Goal: Find specific page/section: Find specific page/section

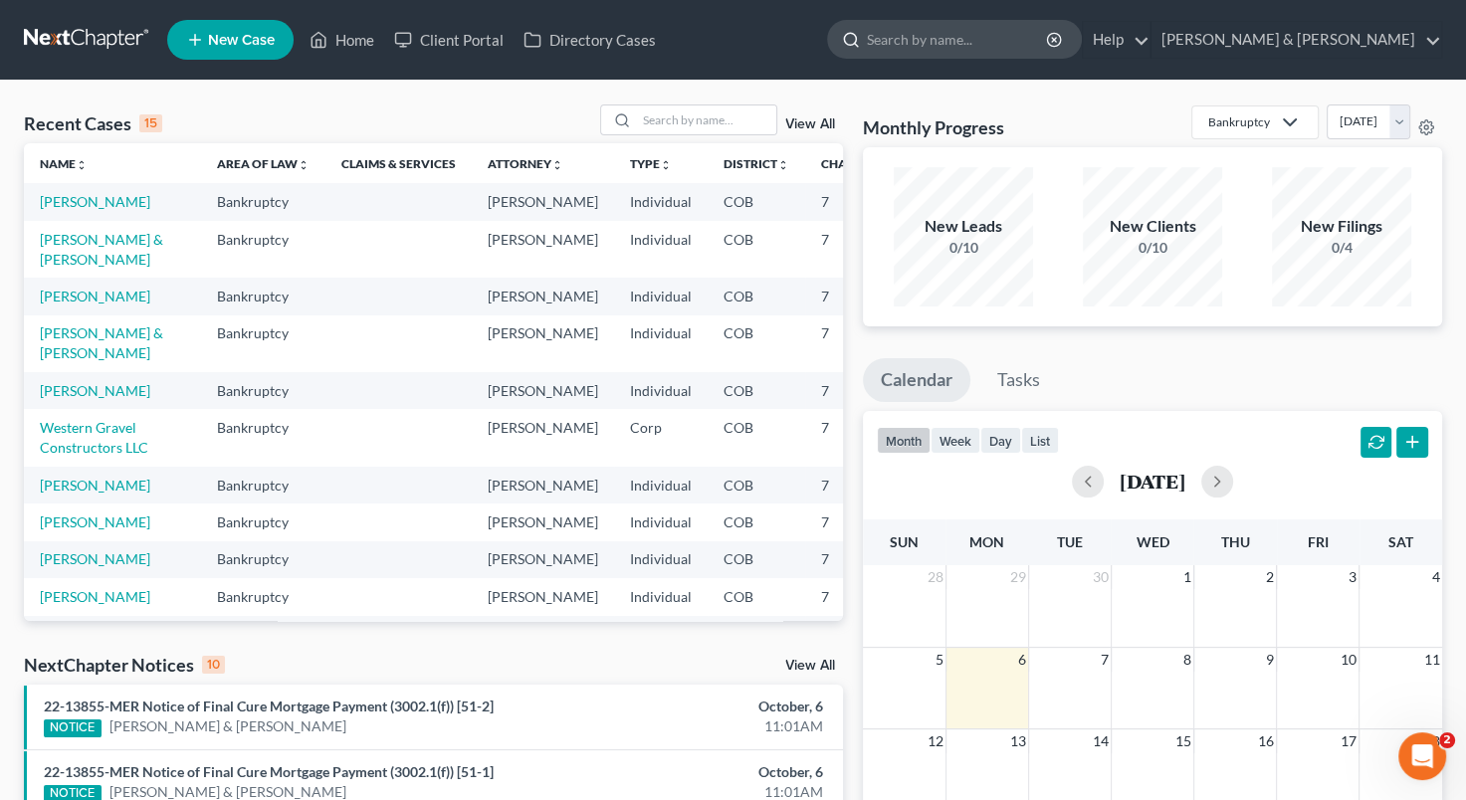
click at [1003, 40] on input "search" at bounding box center [958, 39] width 182 height 37
click at [65, 200] on link "[PERSON_NAME]" at bounding box center [95, 201] width 110 height 17
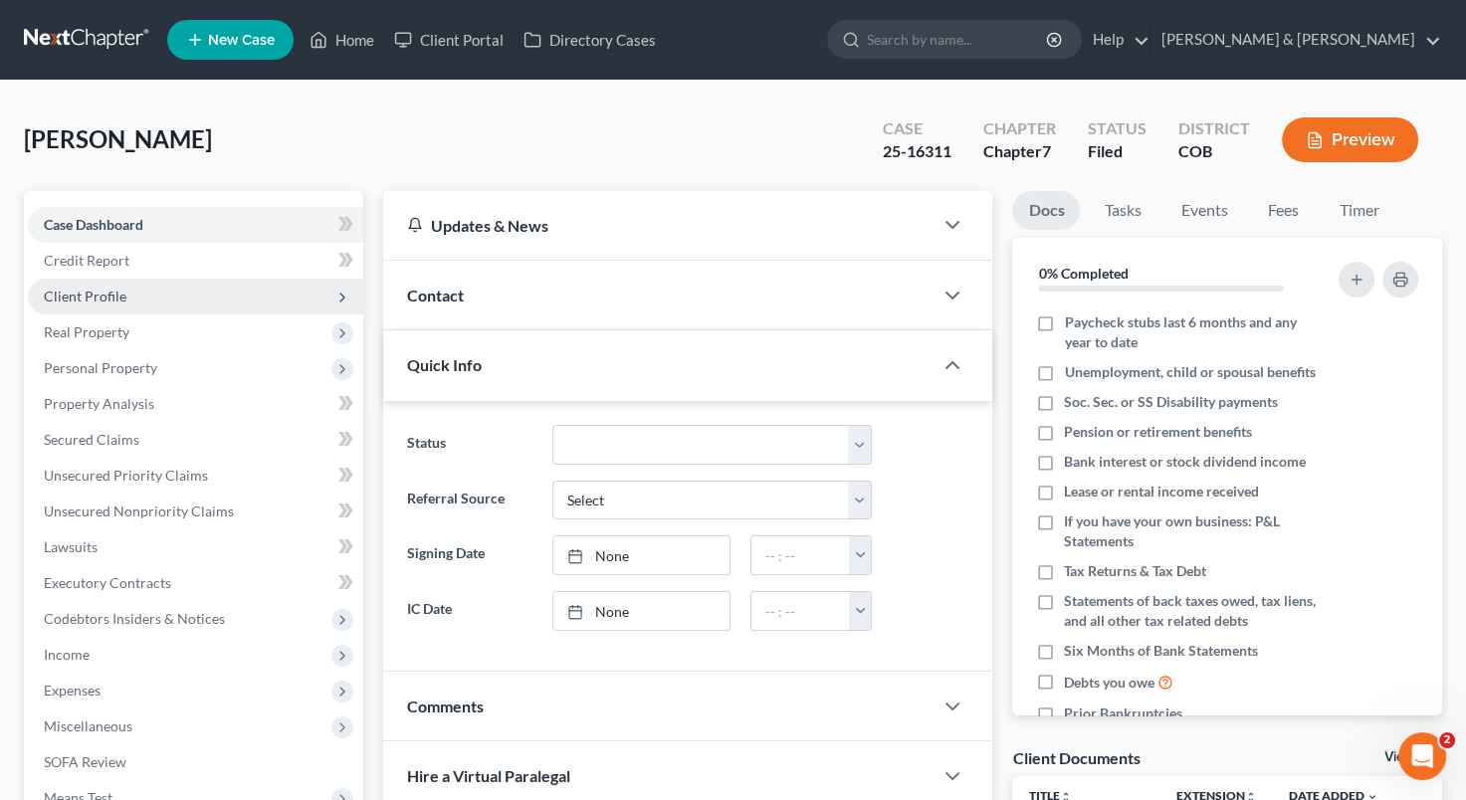
click at [104, 279] on span "Client Profile" at bounding box center [195, 297] width 335 height 36
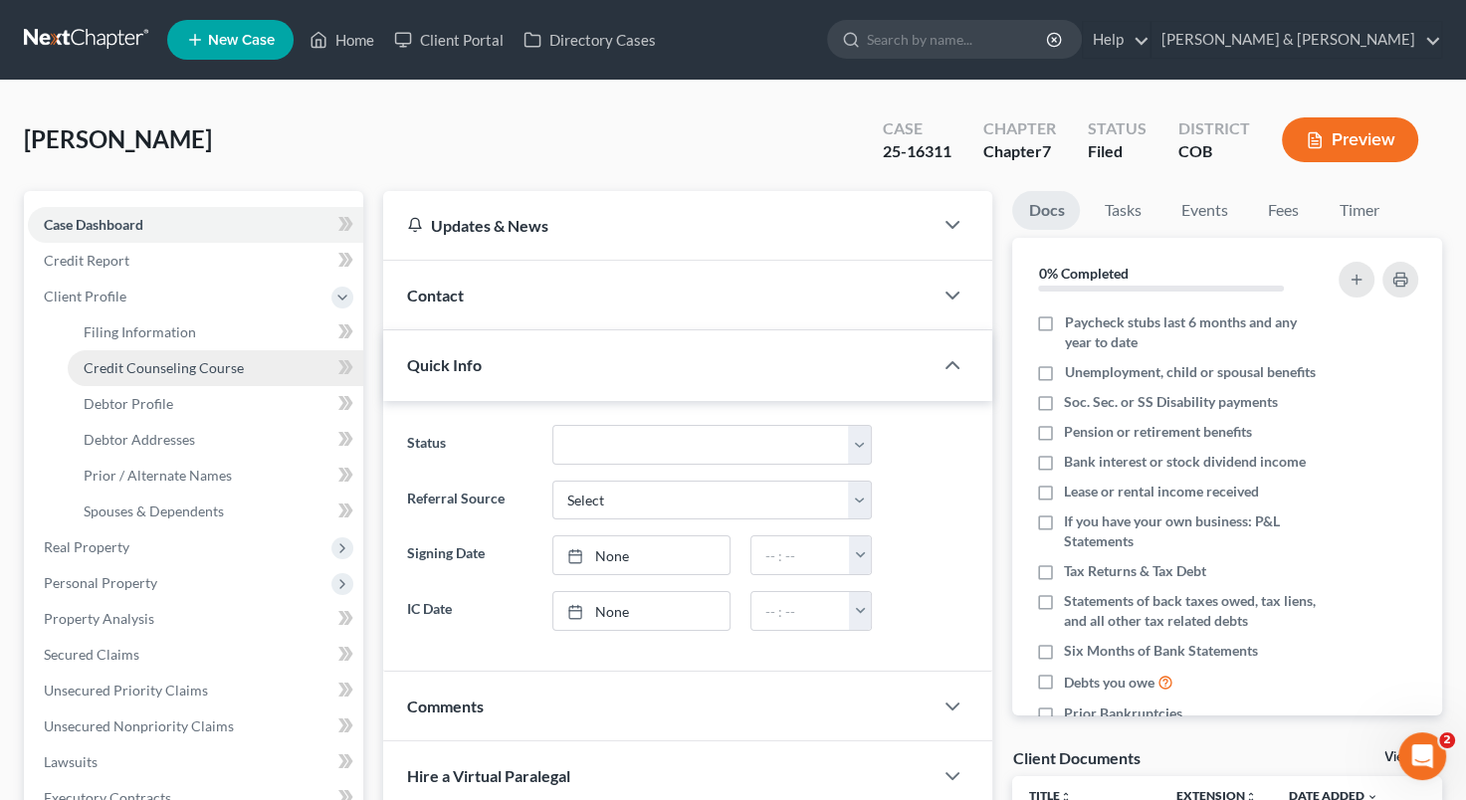
click at [136, 368] on span "Credit Counseling Course" at bounding box center [164, 367] width 160 height 17
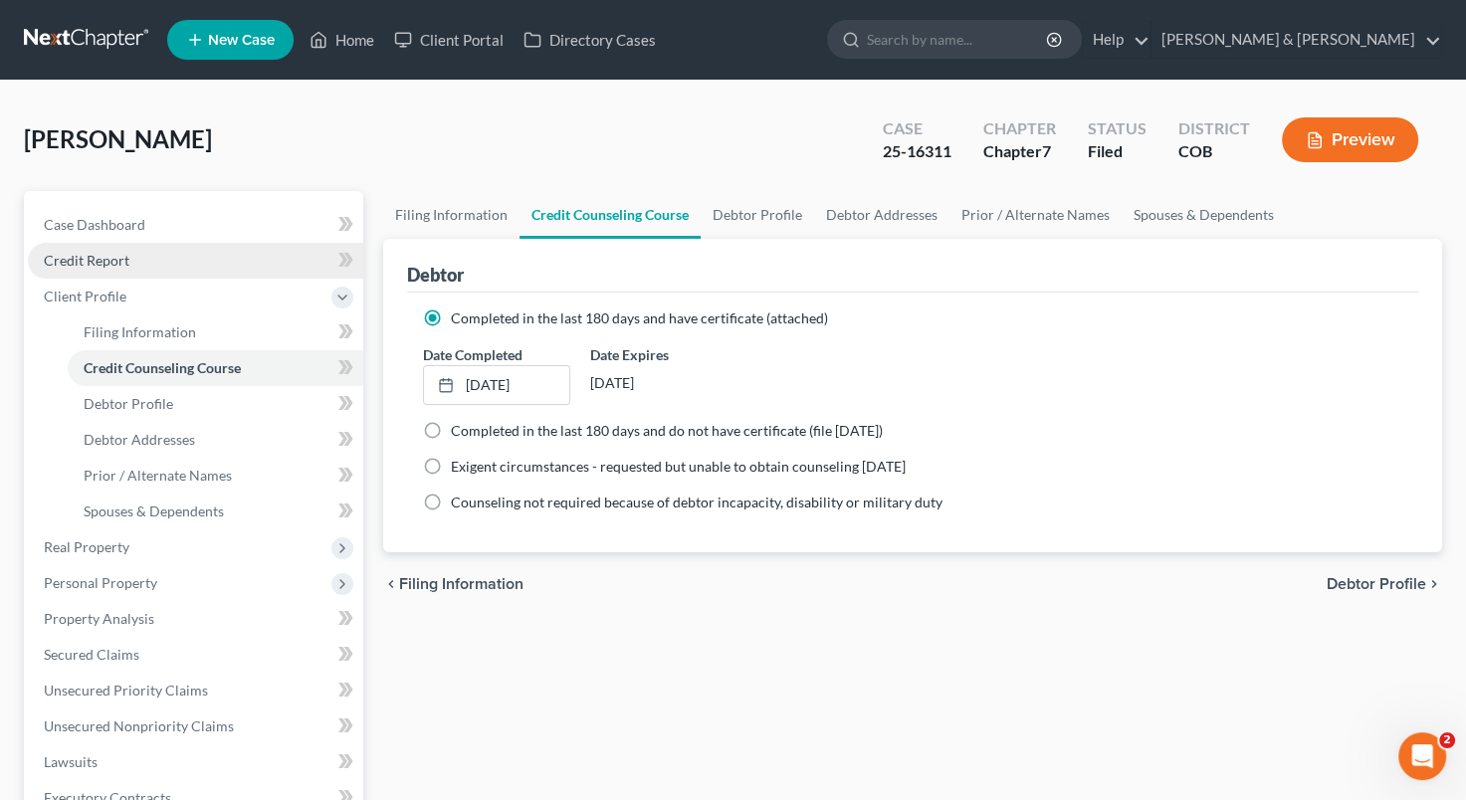
click at [115, 267] on span "Credit Report" at bounding box center [87, 260] width 86 height 17
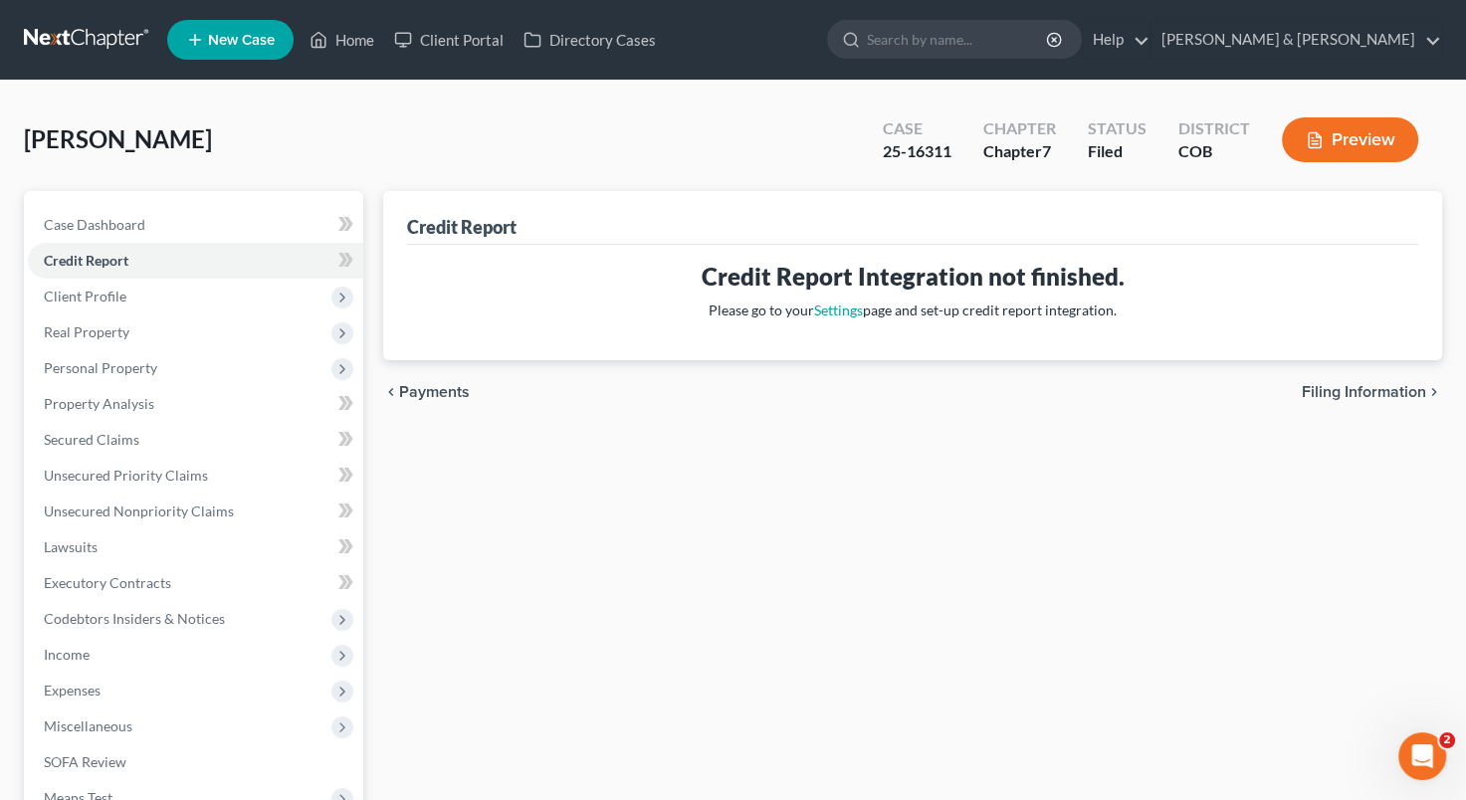
click at [275, 149] on div "[PERSON_NAME] Upgraded Case 25-16311 Chapter Chapter 7 Status Filed District CO…" at bounding box center [733, 147] width 1418 height 87
drag, startPoint x: 786, startPoint y: 126, endPoint x: 732, endPoint y: -29, distance: 164.3
